Goal: Transaction & Acquisition: Purchase product/service

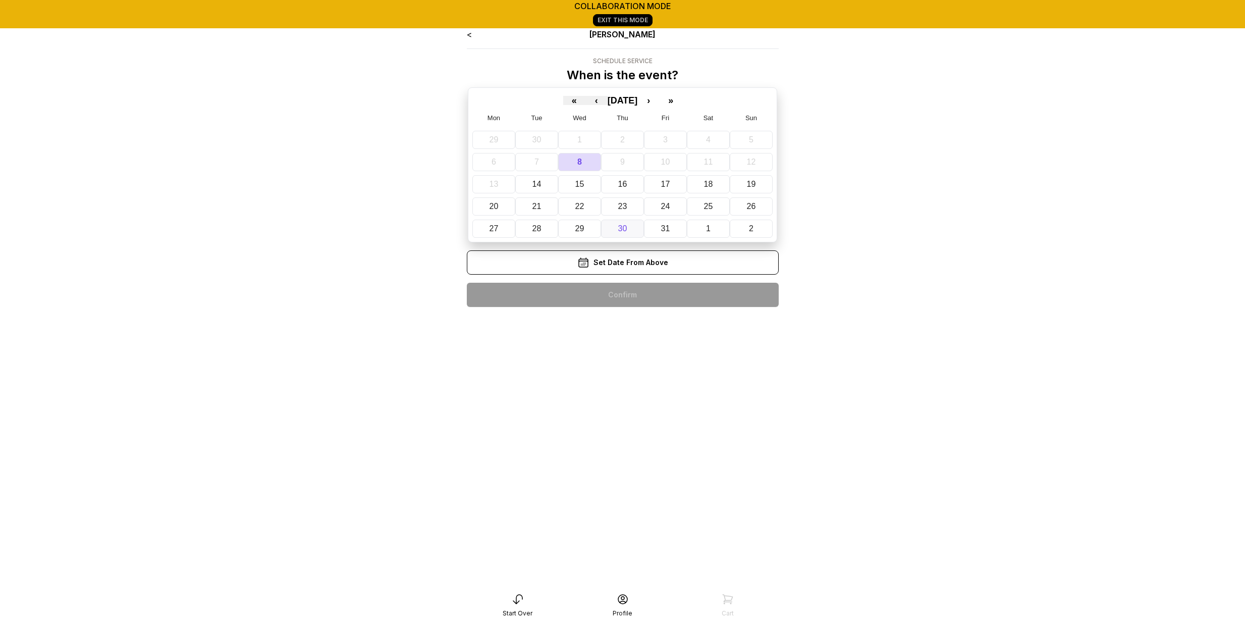
click at [638, 226] on button "30" at bounding box center [622, 229] width 43 height 18
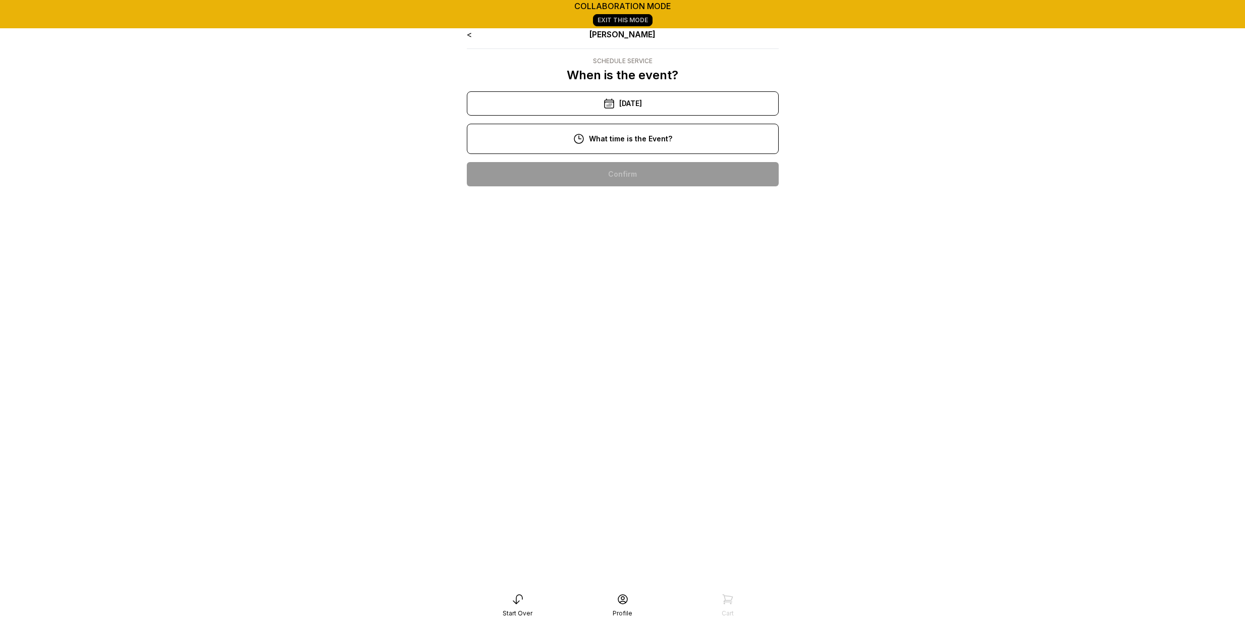
click at [626, 156] on div "< Ryan Pop Schedule Service When is the event? « ‹ October 2025 › » Mon Tue Wed…" at bounding box center [623, 111] width 312 height 166
click at [627, 175] on div "10:00 am" at bounding box center [623, 174] width 296 height 24
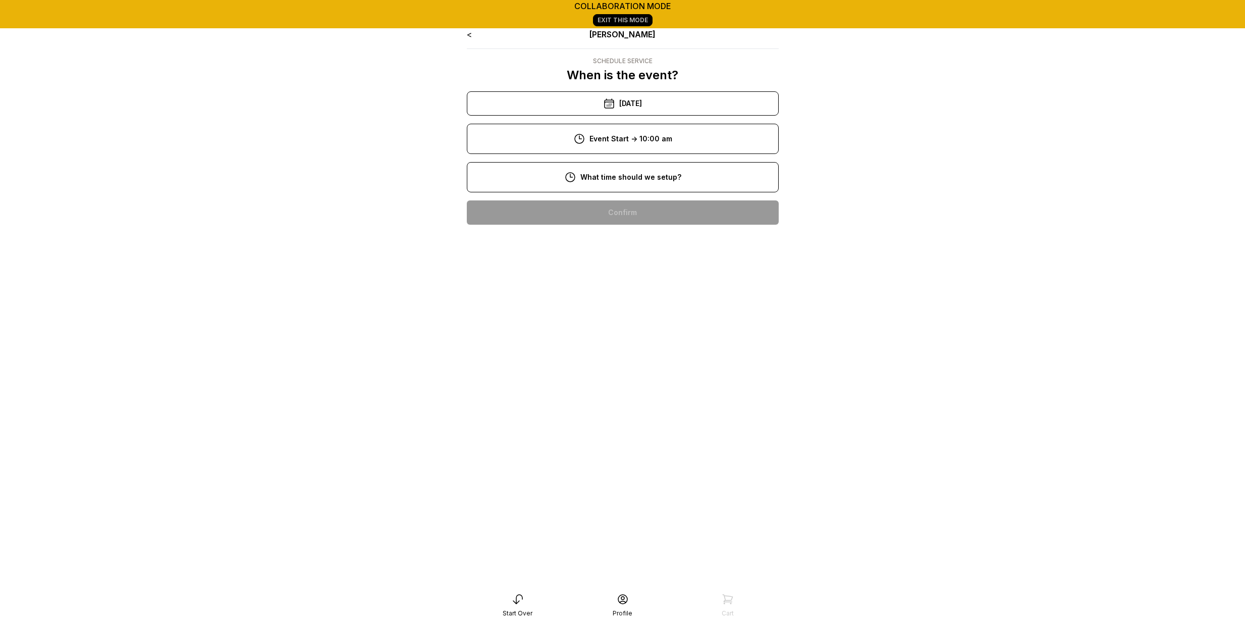
click at [625, 216] on div "8:00 am" at bounding box center [623, 212] width 296 height 24
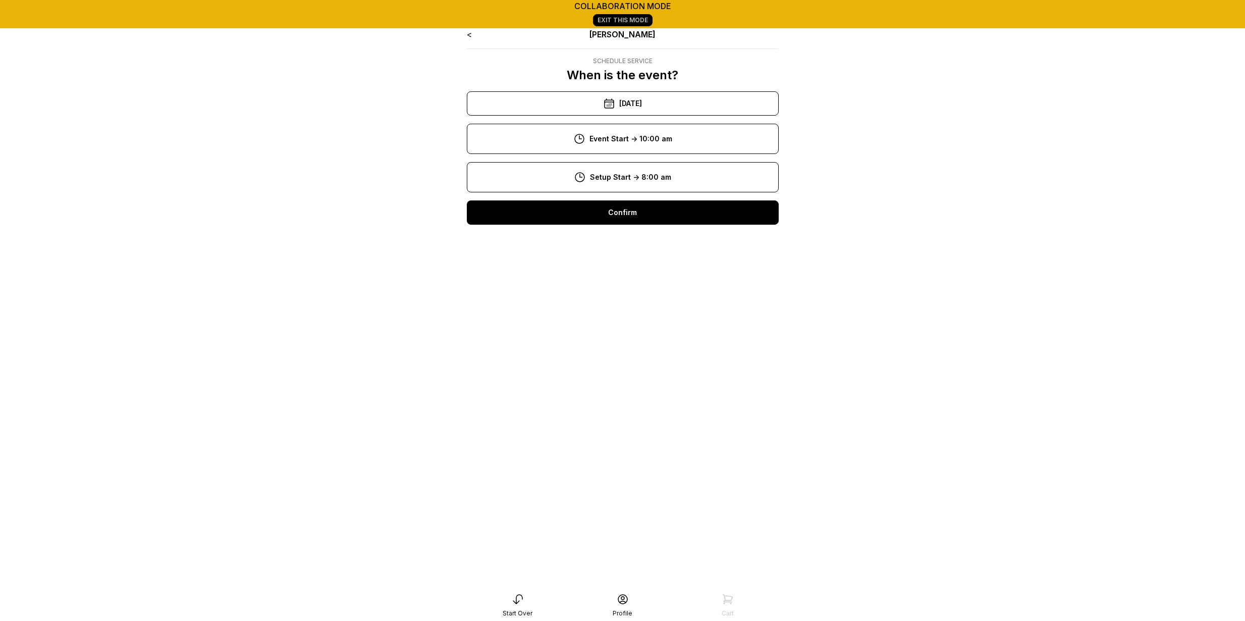
click at [625, 219] on div "Confirm" at bounding box center [623, 212] width 312 height 24
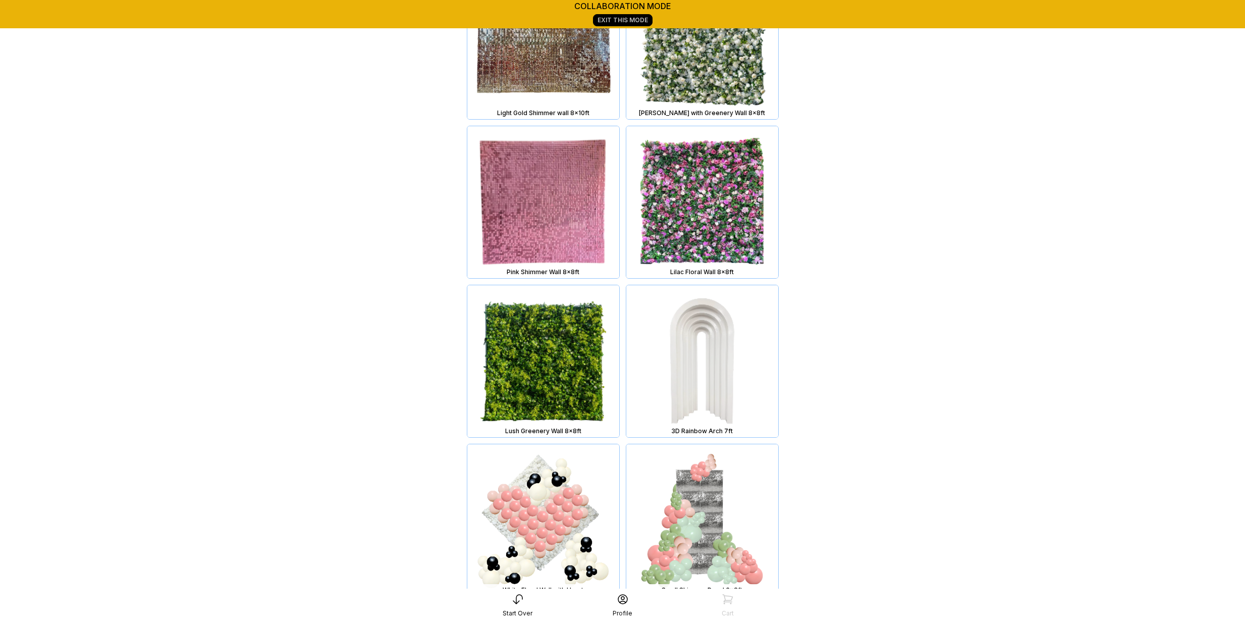
click at [657, 298] on img at bounding box center [702, 361] width 152 height 152
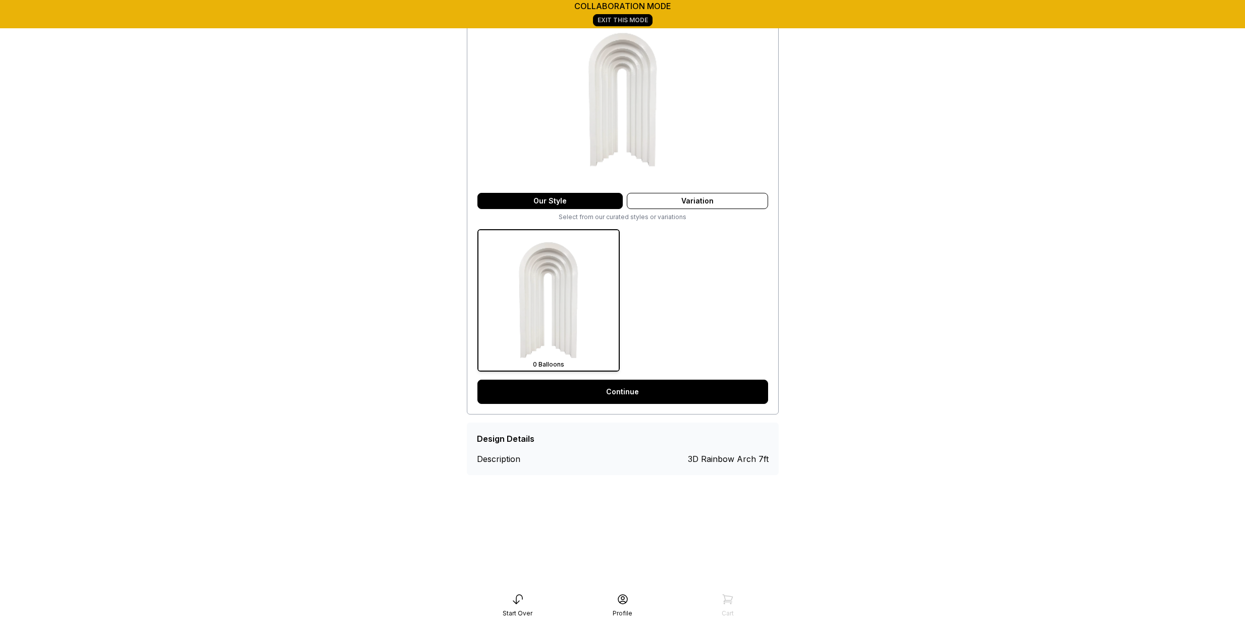
scroll to position [141, 0]
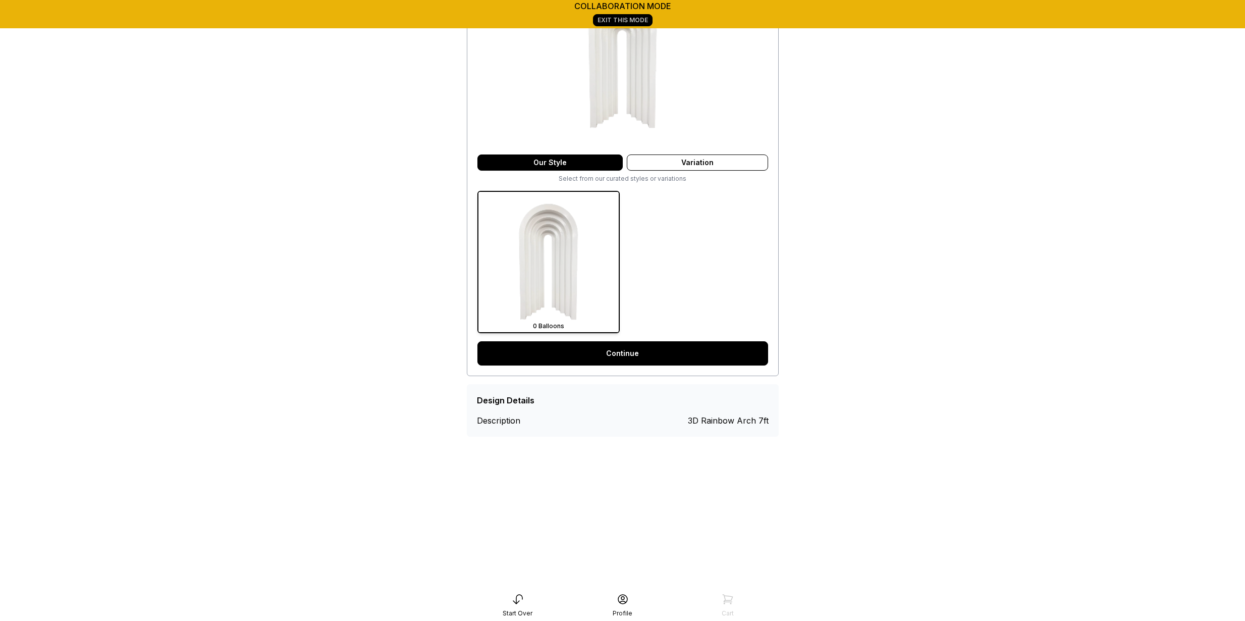
click at [638, 348] on link "Continue" at bounding box center [622, 353] width 291 height 24
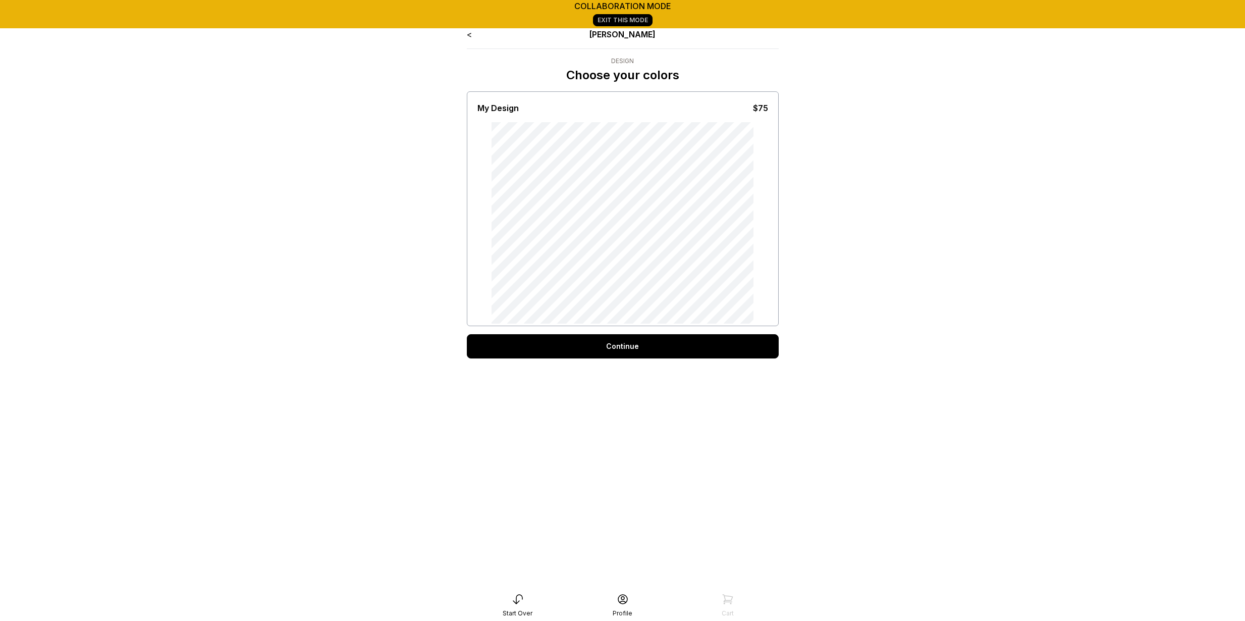
click at [618, 353] on div "Continue" at bounding box center [623, 346] width 312 height 24
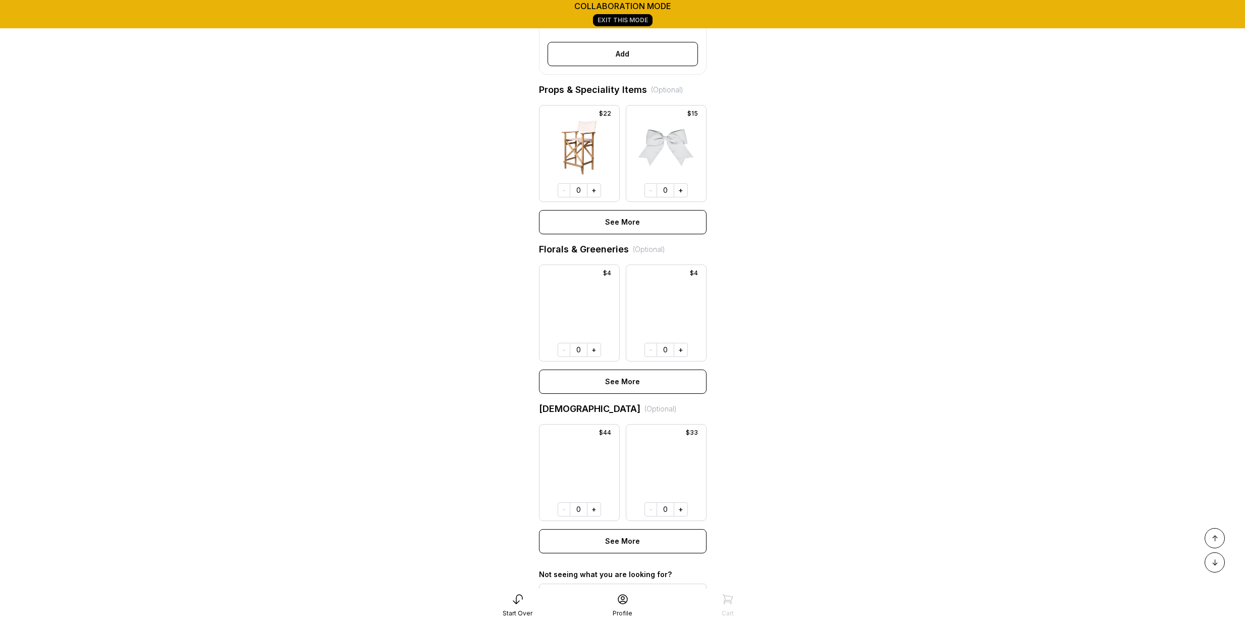
scroll to position [685, 0]
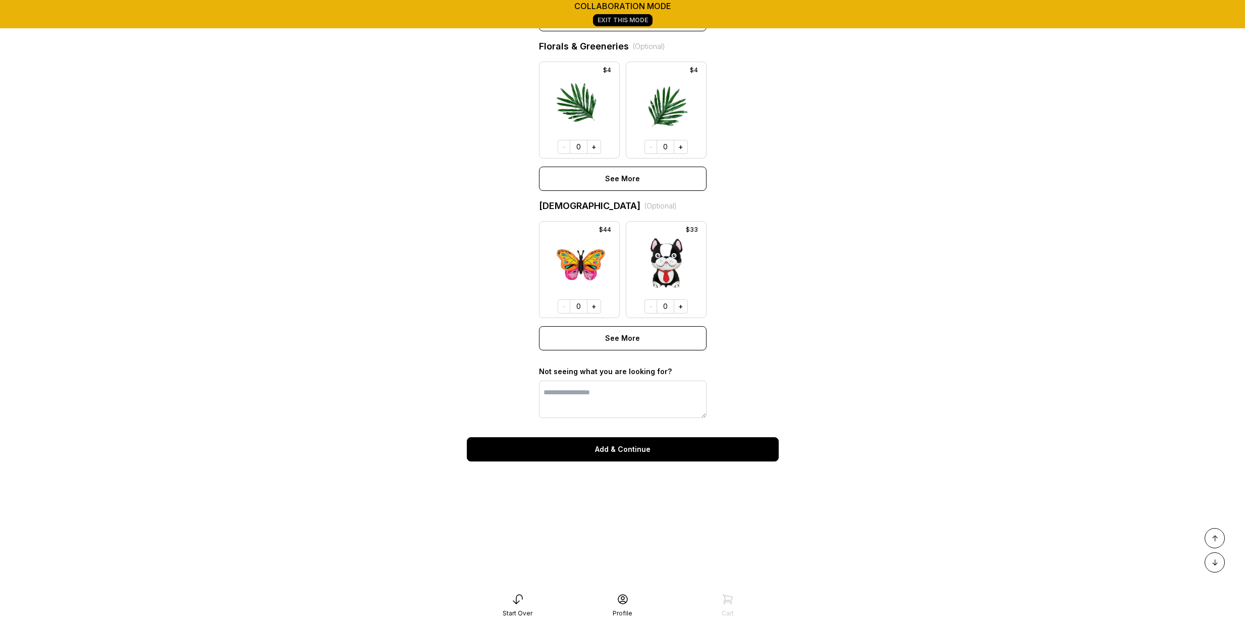
click at [617, 456] on button "Add & Continue" at bounding box center [623, 449] width 312 height 24
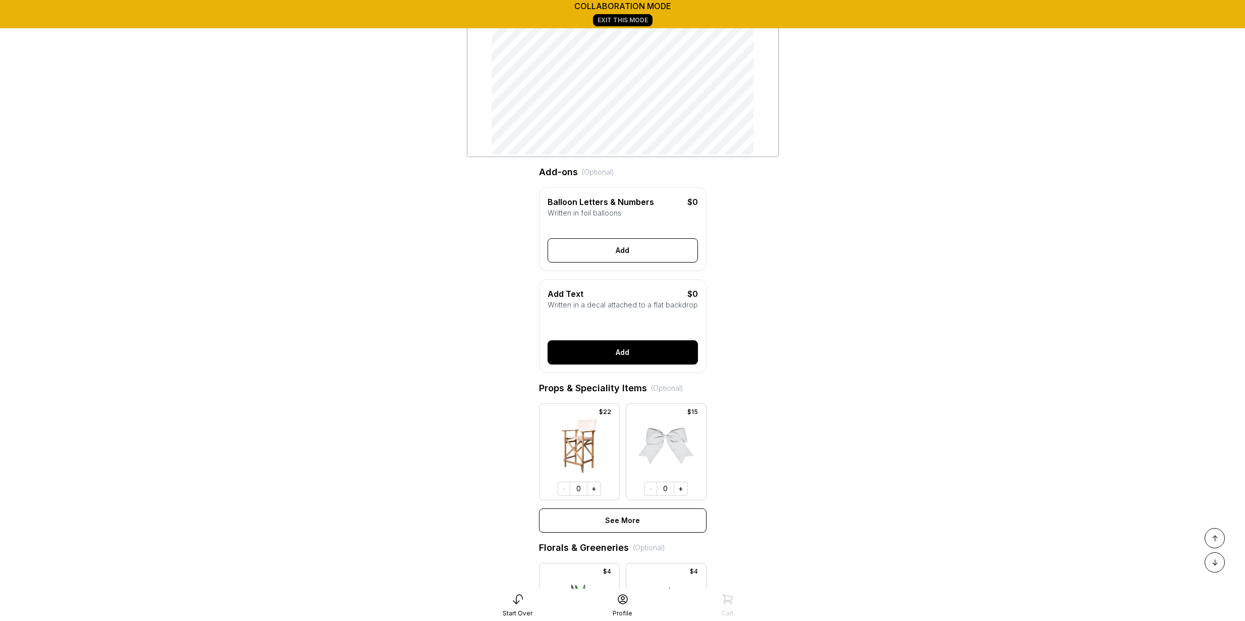
scroll to position [0, 0]
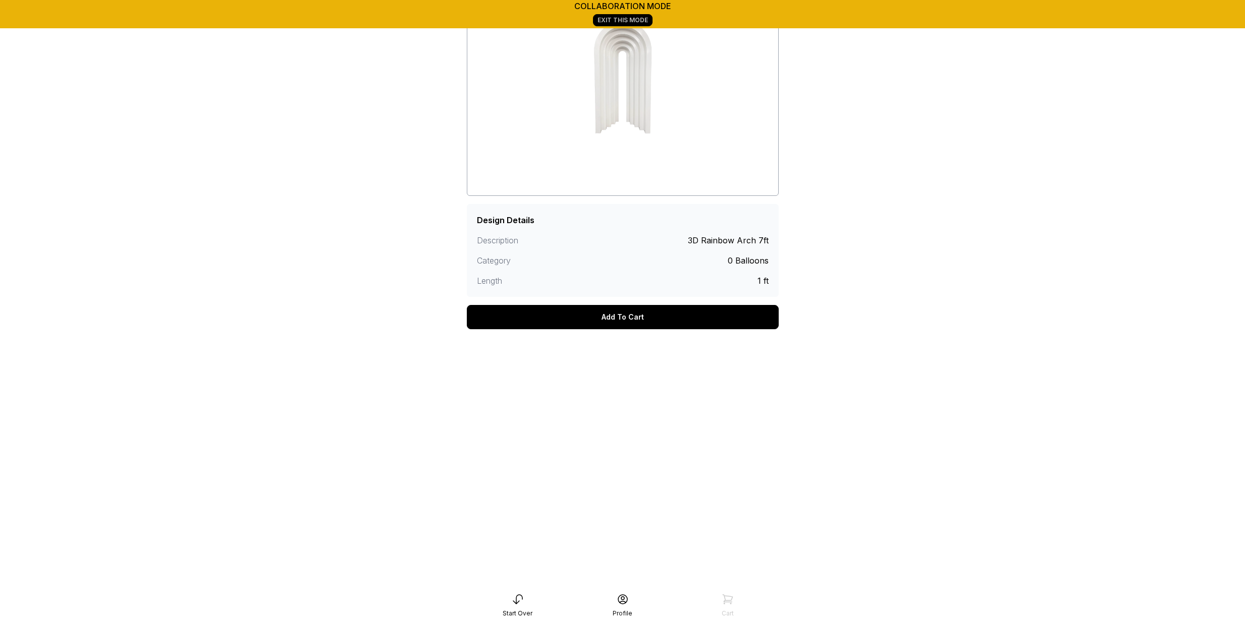
scroll to position [141, 0]
click at [617, 316] on div "Add To Cart" at bounding box center [623, 315] width 312 height 24
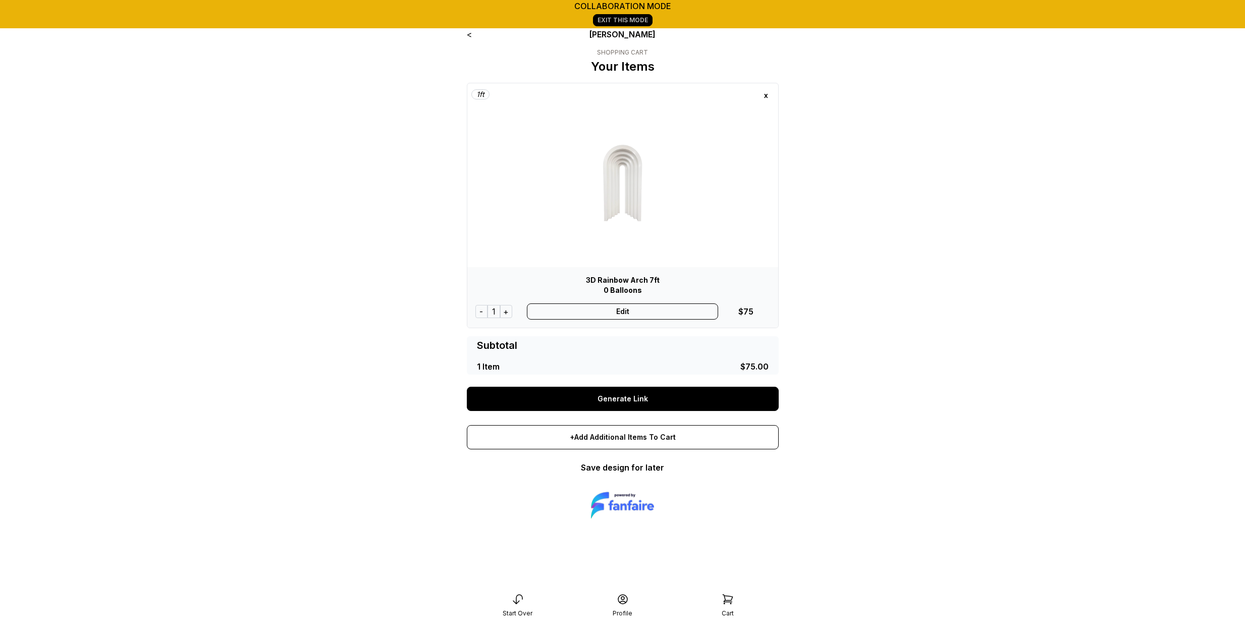
click at [631, 395] on link "Generate Link" at bounding box center [623, 399] width 312 height 24
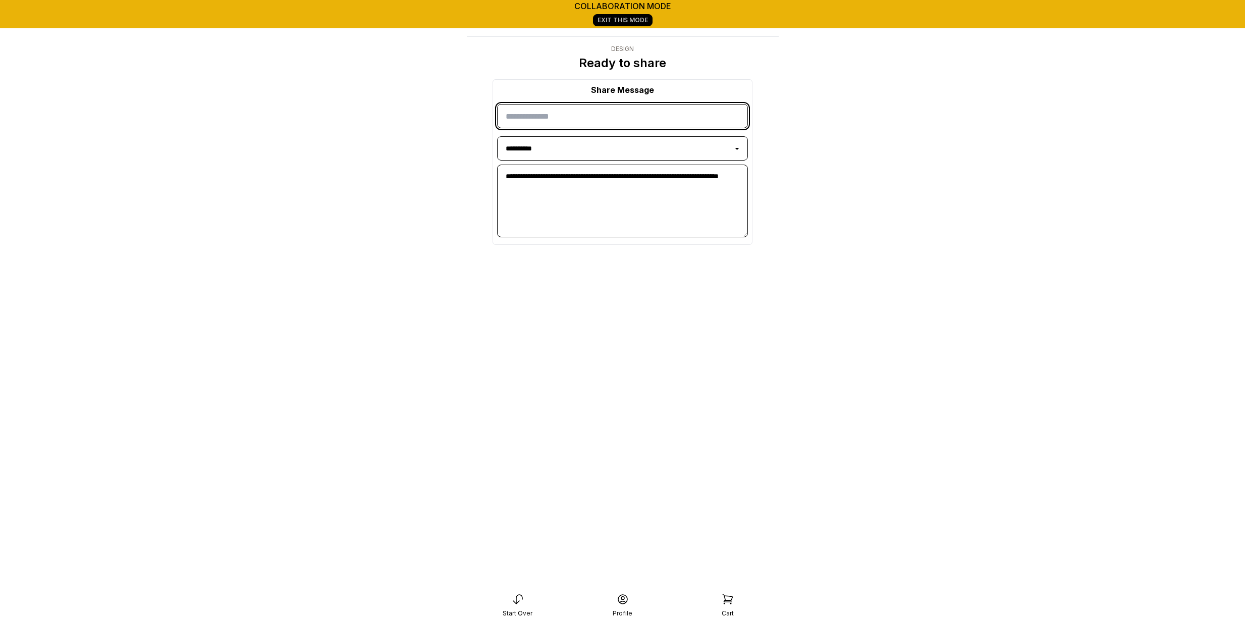
click at [556, 115] on input "input" at bounding box center [622, 116] width 251 height 24
type input "*******"
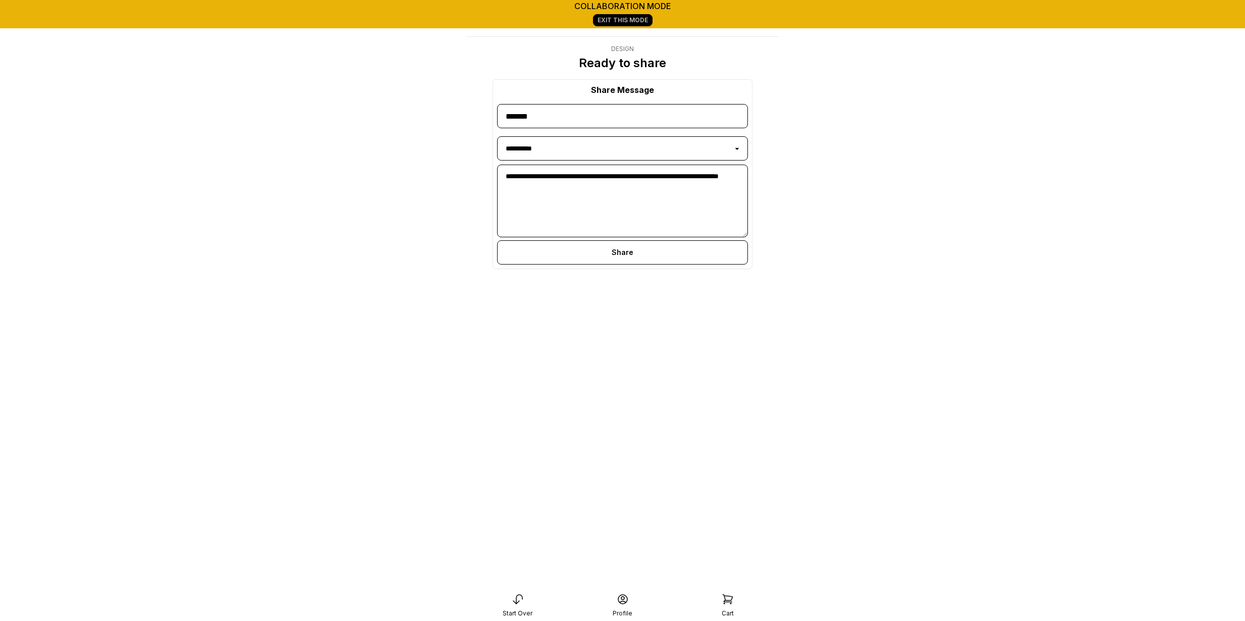
click at [625, 258] on div "Share" at bounding box center [622, 252] width 251 height 24
click at [657, 259] on icon at bounding box center [657, 261] width 9 height 10
click at [660, 262] on icon at bounding box center [657, 261] width 12 height 12
click at [407, 142] on main "**********" at bounding box center [622, 320] width 1245 height 641
